Goal: Transaction & Acquisition: Purchase product/service

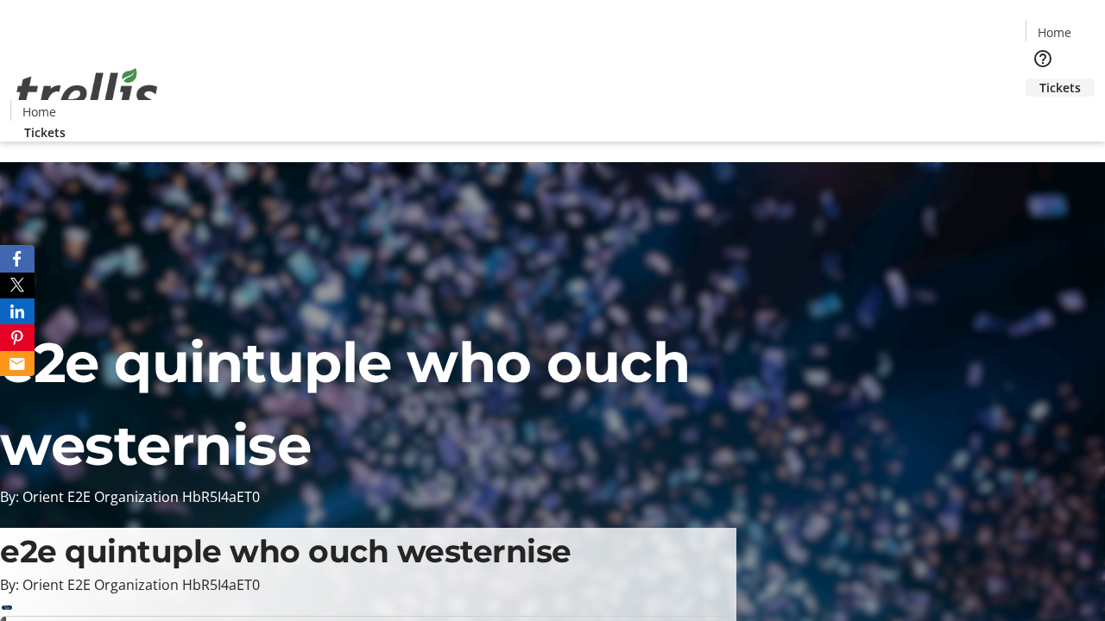
click at [1039, 79] on span "Tickets" at bounding box center [1059, 88] width 41 height 18
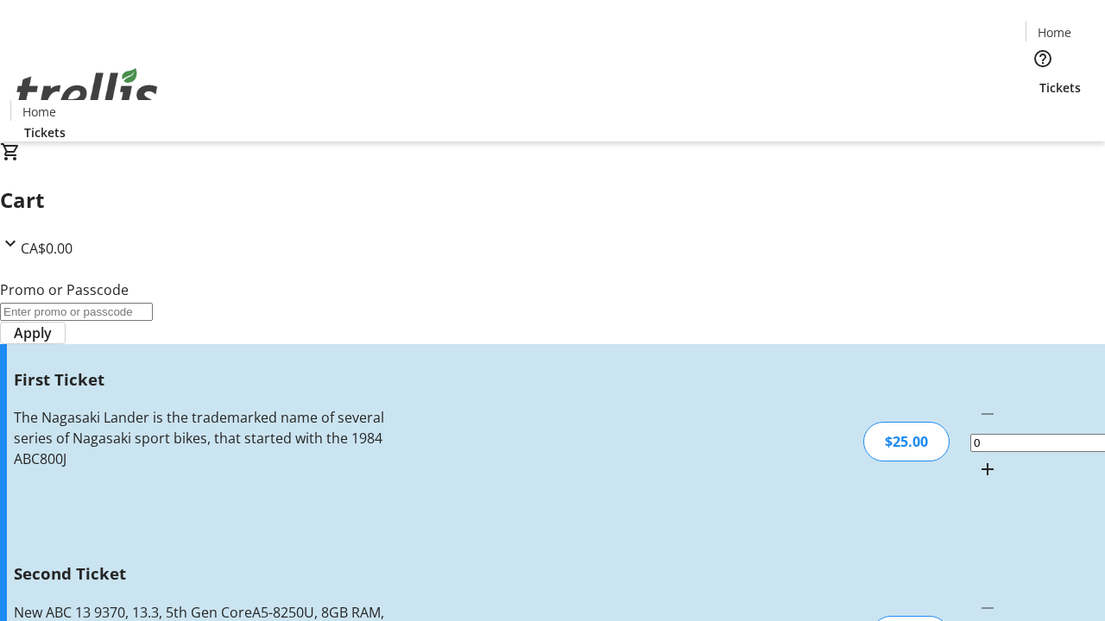
click at [977, 459] on mat-icon "Increment by one" at bounding box center [987, 469] width 21 height 21
type input "1"
type input "2"
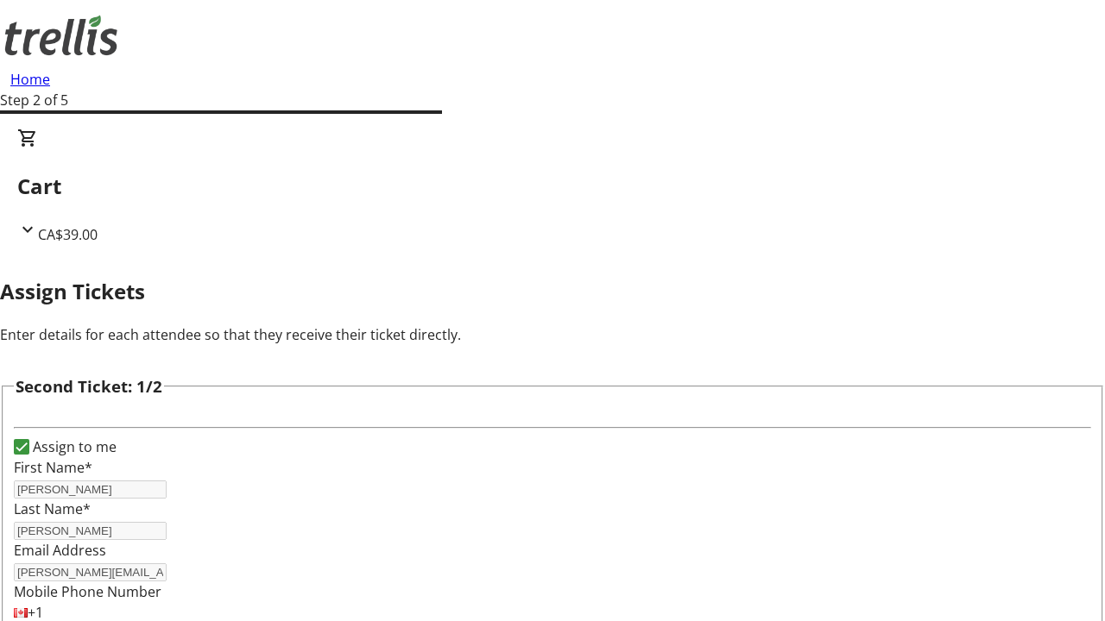
type input "[PERSON_NAME]"
type input "[PERSON_NAME][EMAIL_ADDRESS][DOMAIN_NAME]"
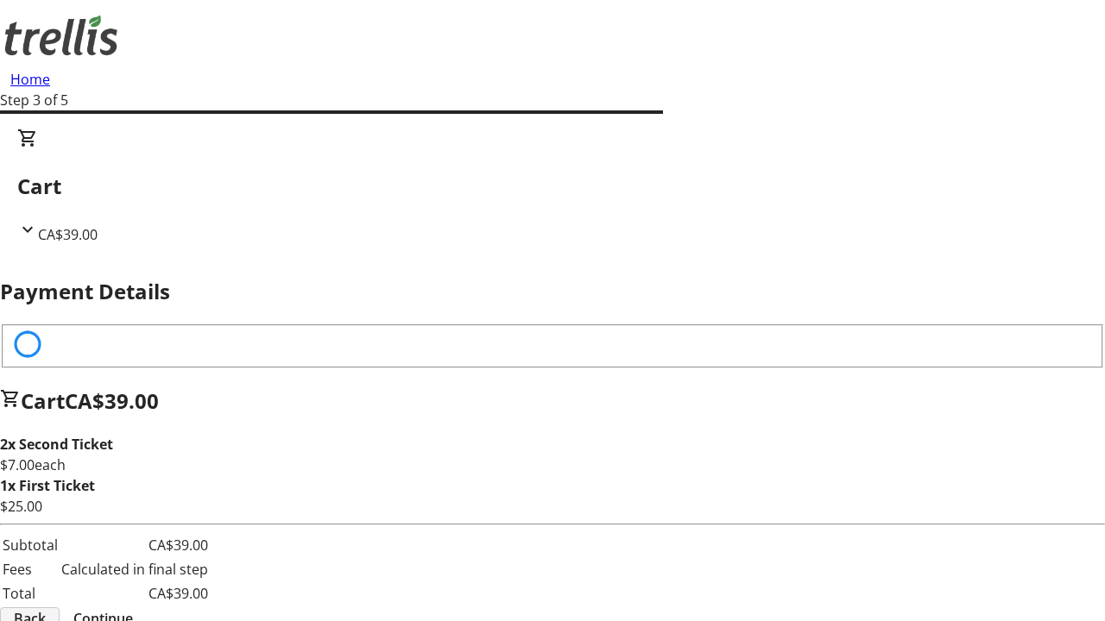
click at [46, 608] on span "Back" at bounding box center [30, 618] width 32 height 21
